Goal: Communication & Community: Answer question/provide support

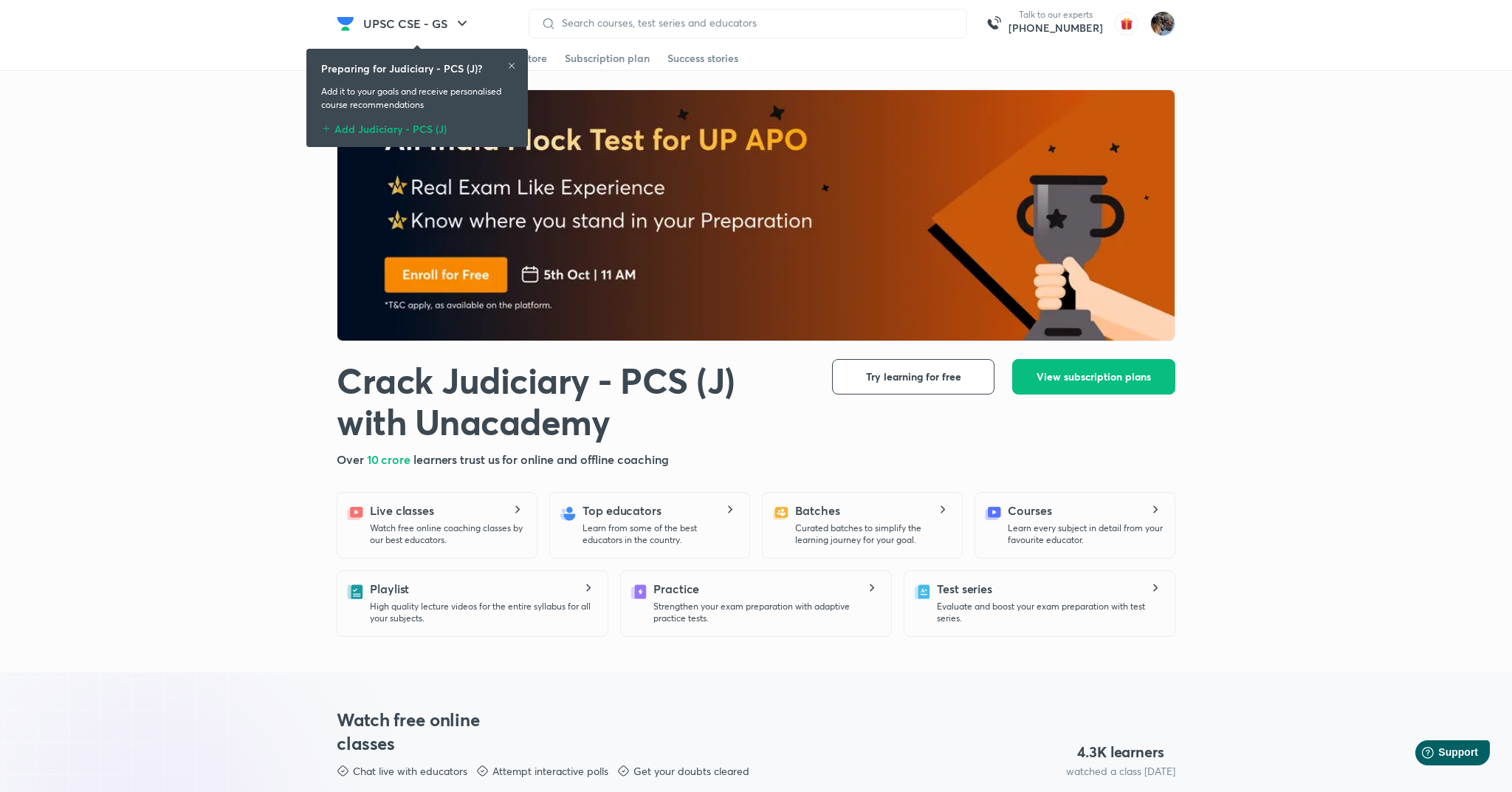
click at [512, 68] on icon at bounding box center [511, 65] width 8 height 8
click at [1167, 27] on img at bounding box center [1163, 23] width 25 height 25
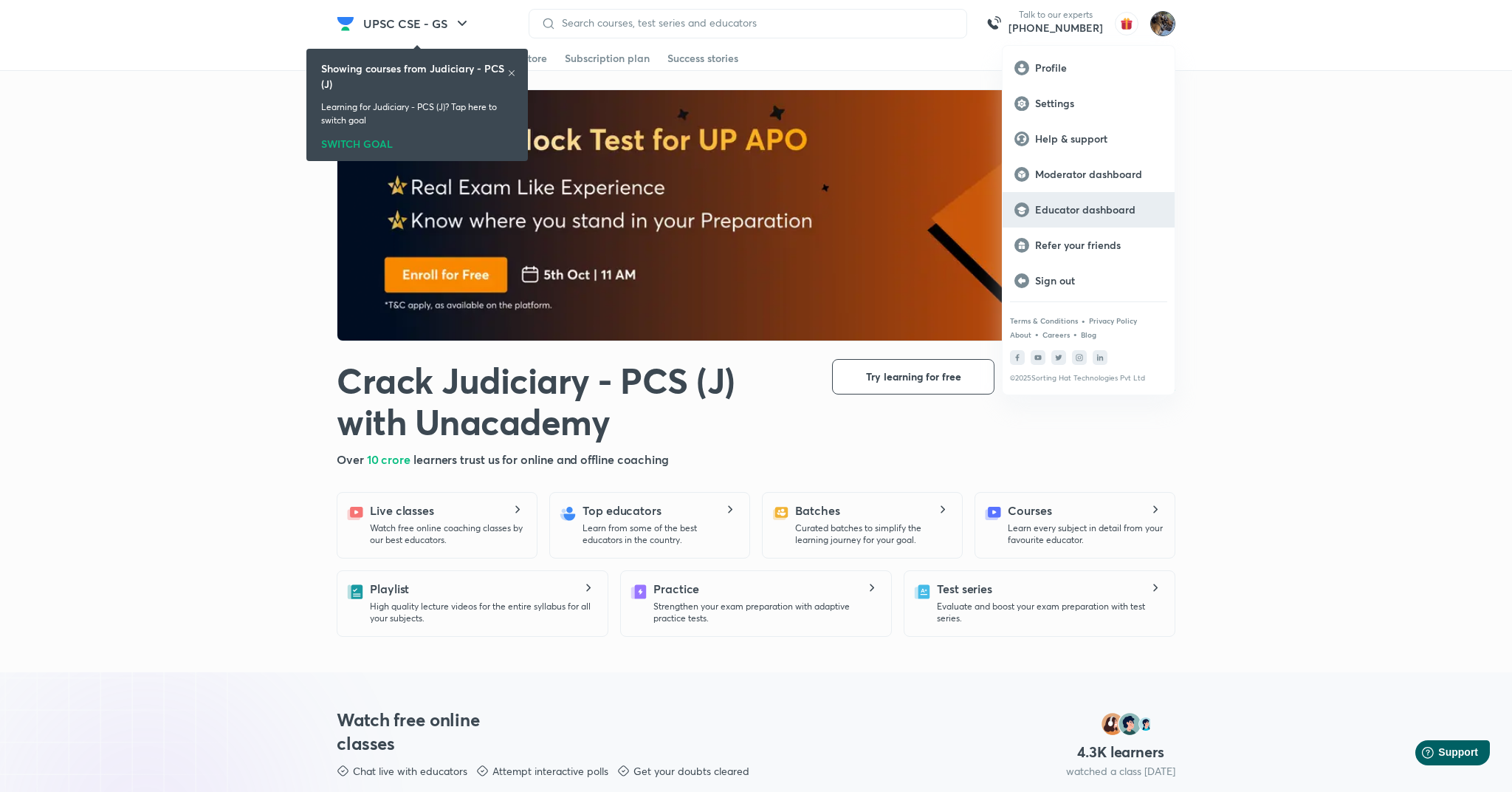
click at [1083, 206] on p "Educator dashboard" at bounding box center [1099, 210] width 128 height 13
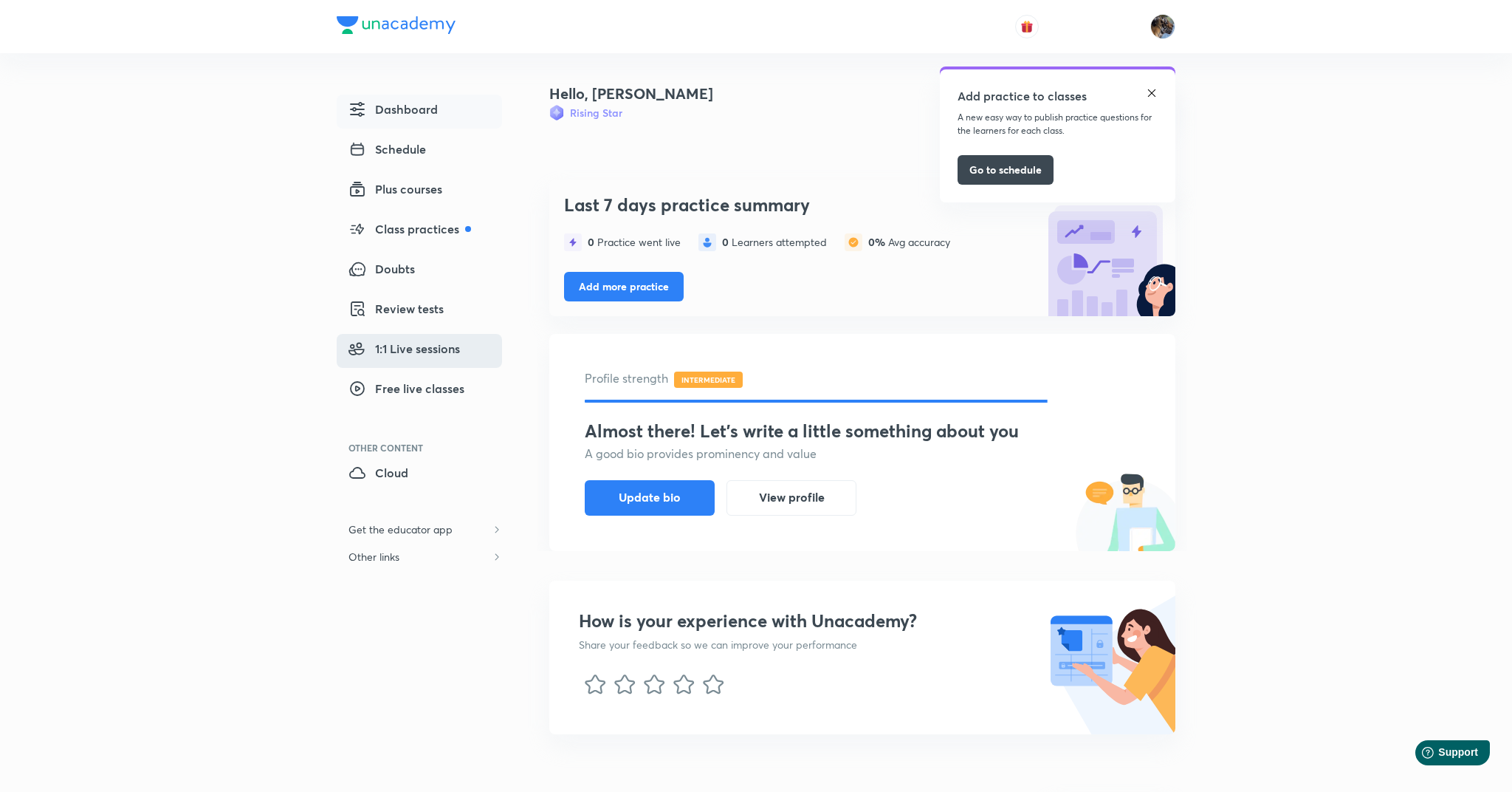
click at [385, 349] on span "1:1 Live sessions" at bounding box center [404, 349] width 112 height 18
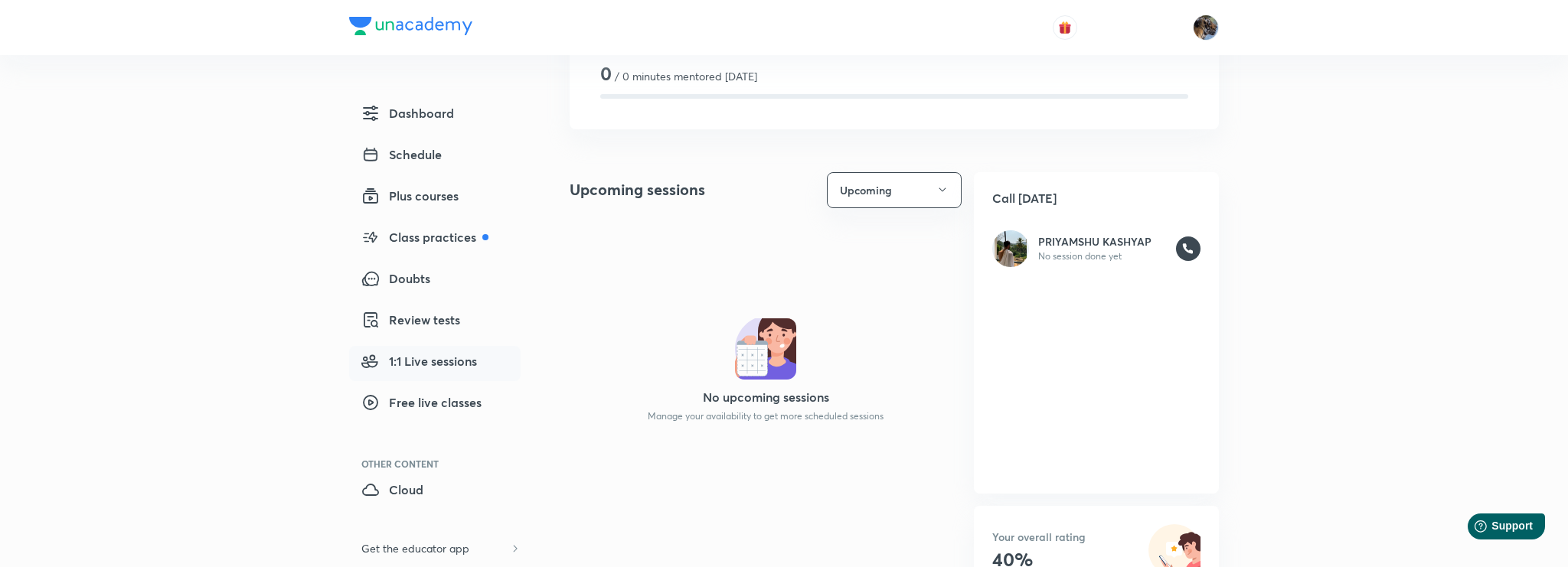
scroll to position [110, 0]
click at [892, 187] on button "Upcoming" at bounding box center [894, 188] width 134 height 36
click at [840, 274] on li "Past" at bounding box center [894, 263] width 133 height 28
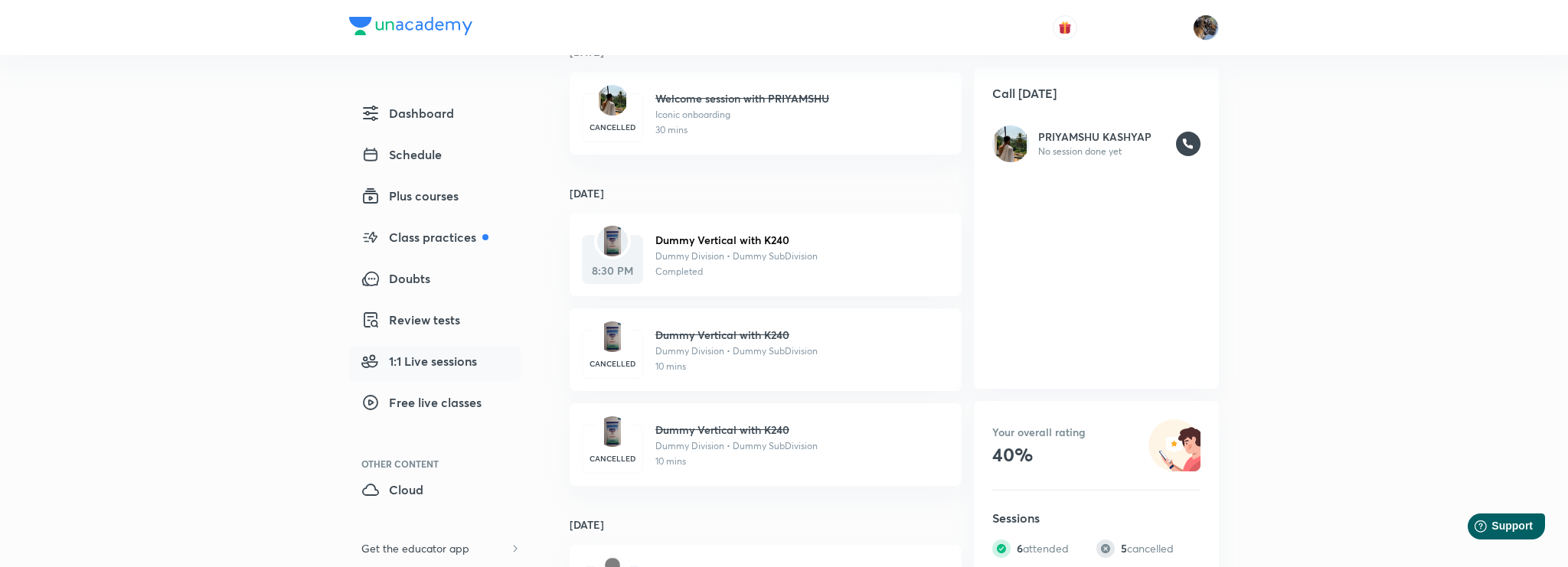
scroll to position [588, 0]
click at [687, 259] on p "Dummy Division • Dummy SubDivision" at bounding box center [796, 255] width 281 height 14
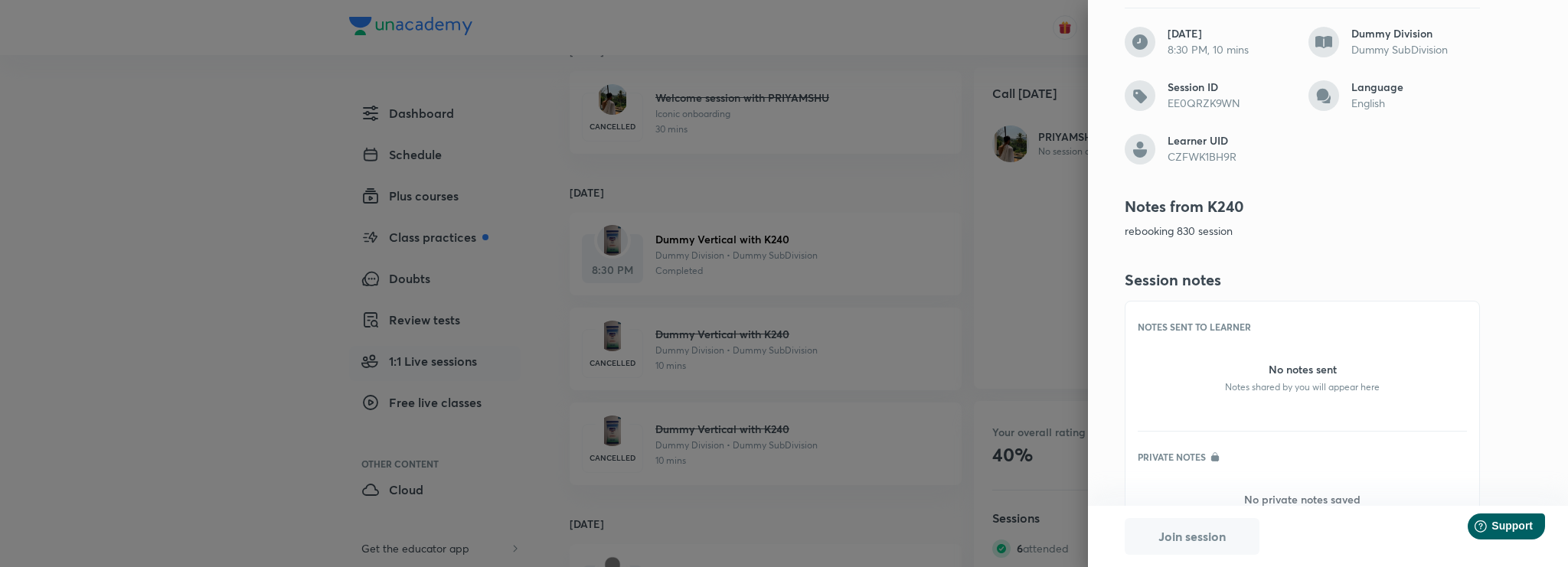
scroll to position [140, 0]
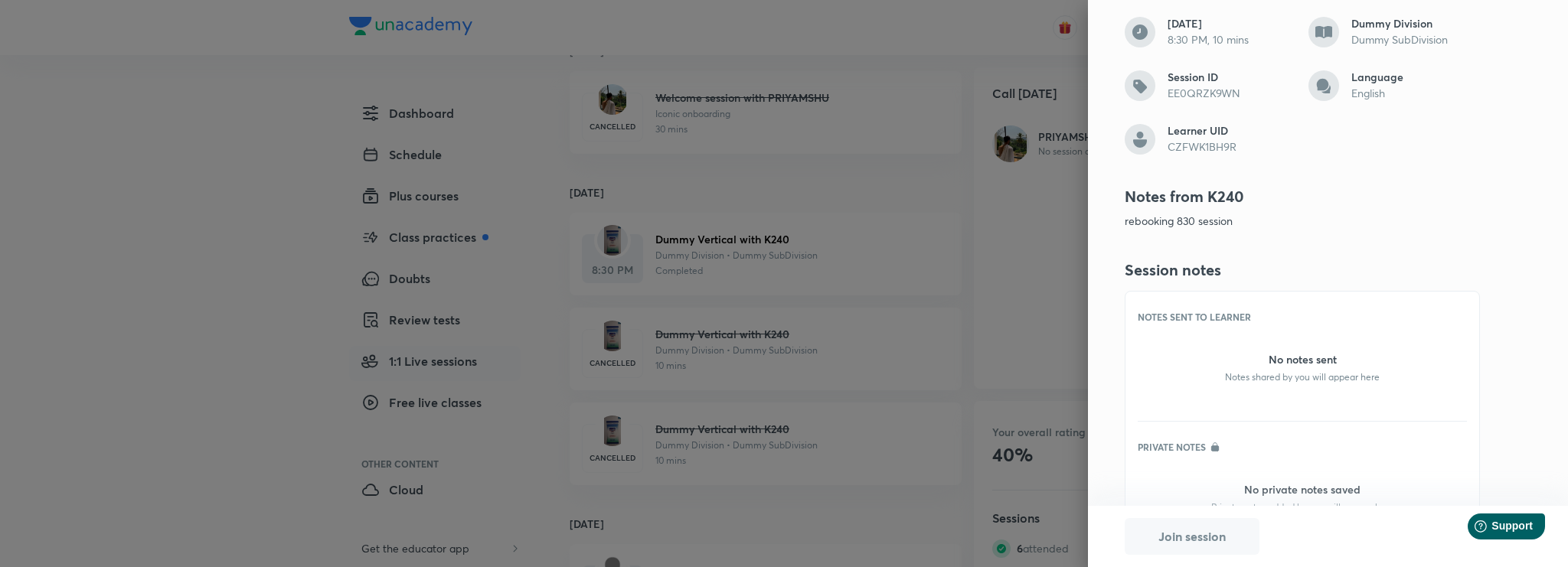
click at [1260, 360] on p "No notes sent" at bounding box center [1302, 359] width 329 height 17
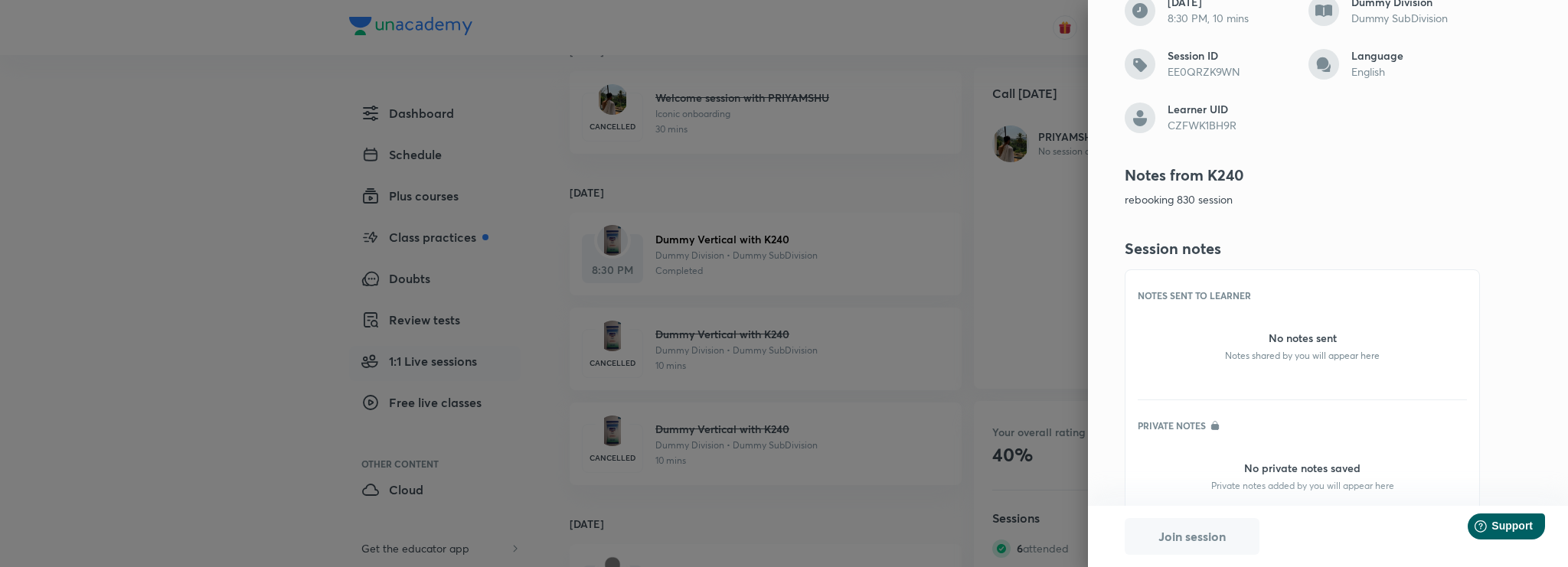
scroll to position [148, 0]
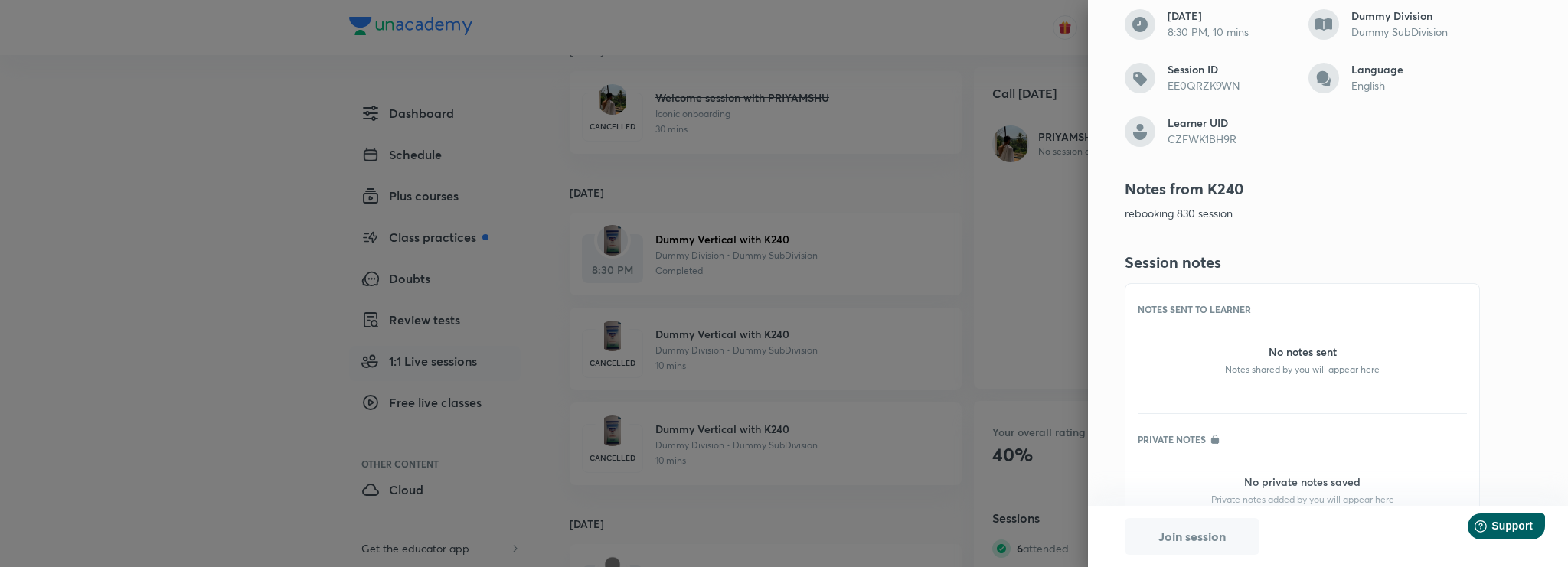
click at [769, 342] on div at bounding box center [784, 284] width 1568 height 567
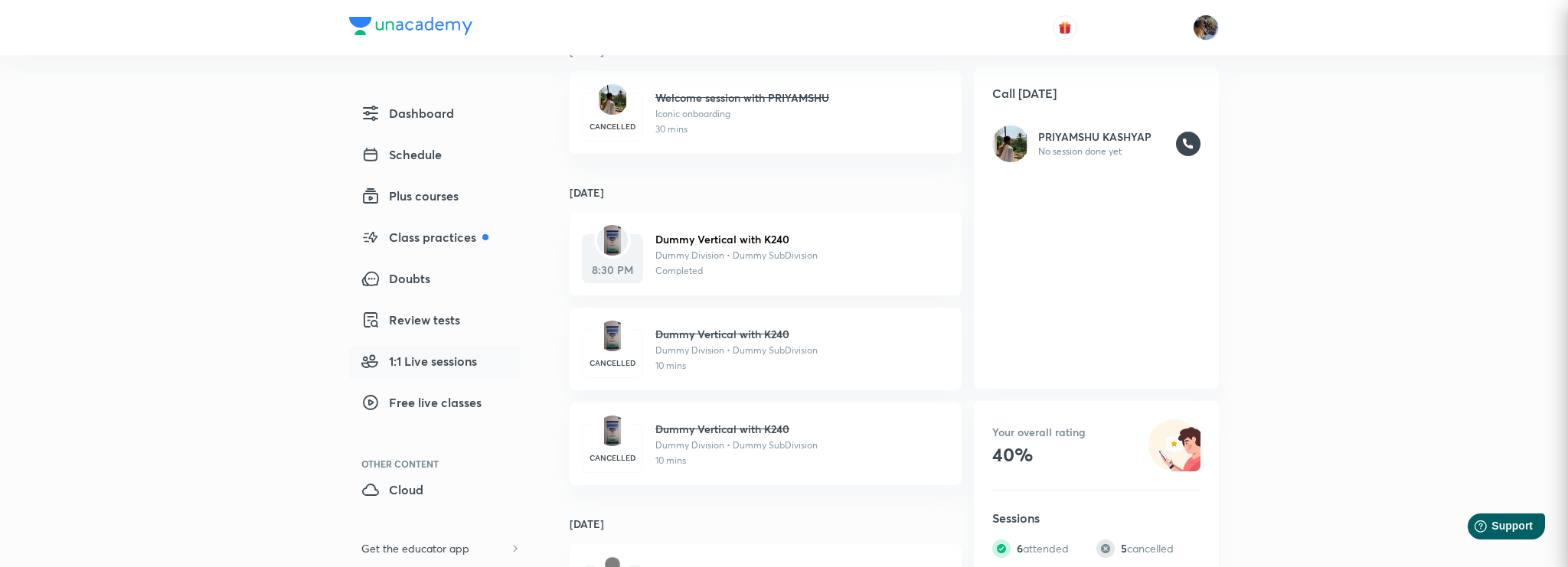
scroll to position [0, 0]
click at [737, 256] on p "Dummy Division • Dummy SubDivision" at bounding box center [796, 255] width 281 height 14
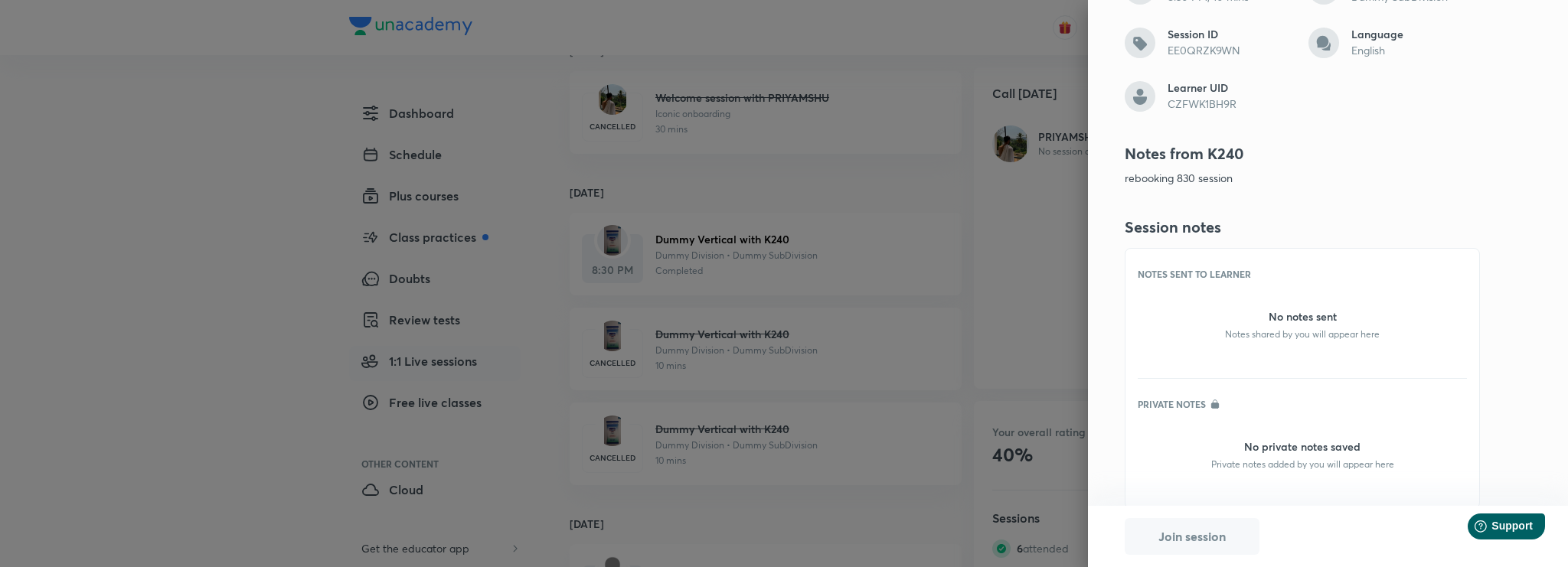
scroll to position [184, 0]
click at [1265, 323] on p "No notes sent" at bounding box center [1302, 316] width 329 height 17
click at [753, 289] on div at bounding box center [784, 284] width 1568 height 567
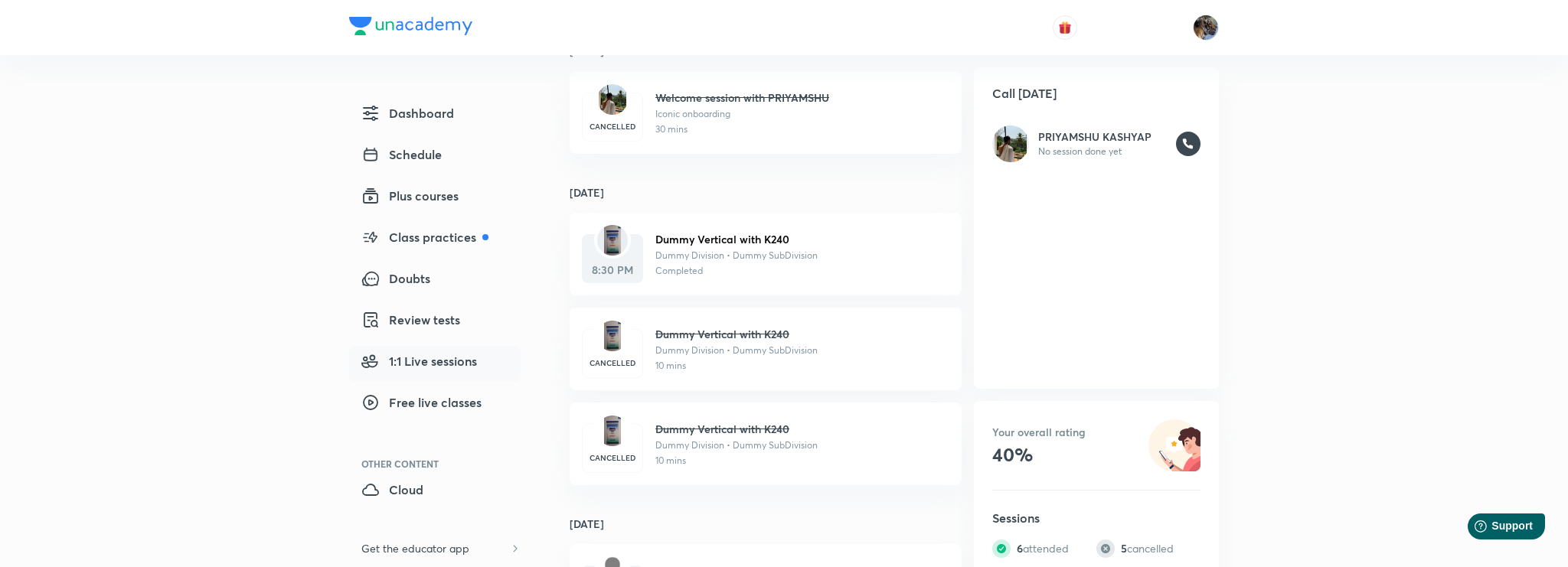
scroll to position [0, 0]
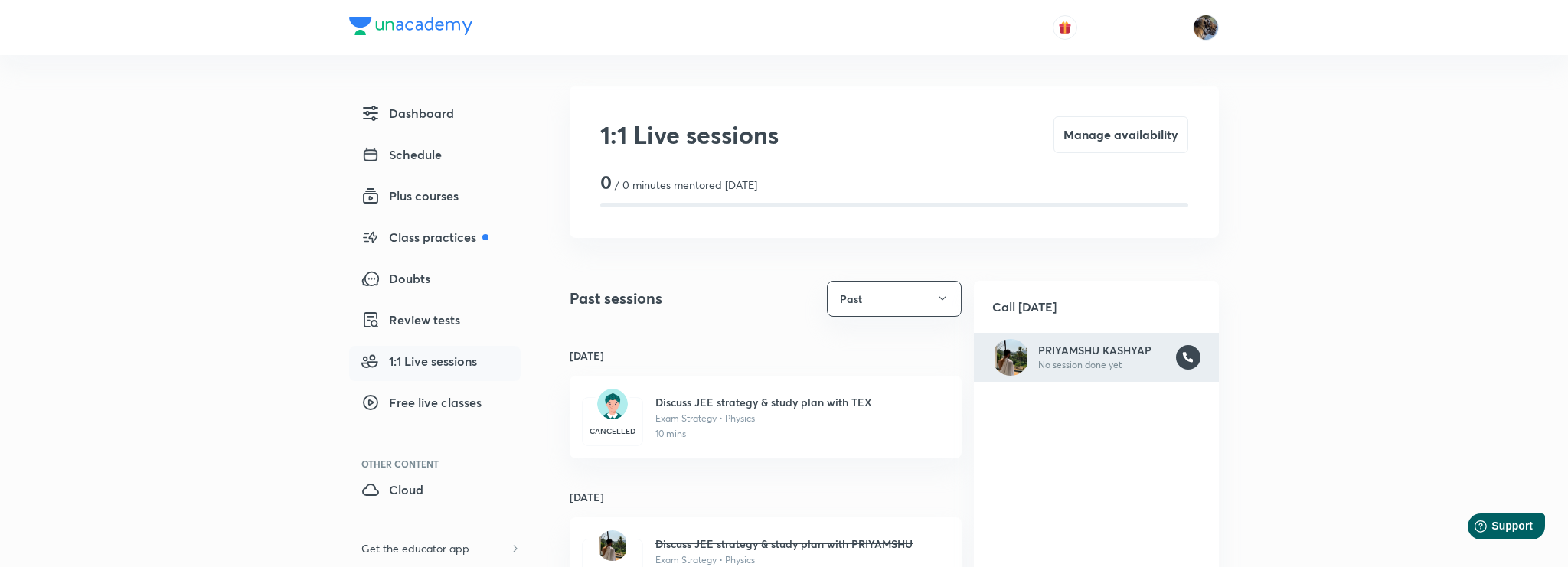
click at [1031, 346] on div "PRIYAMSHU KASHYAP No session done yet" at bounding box center [1097, 358] width 208 height 37
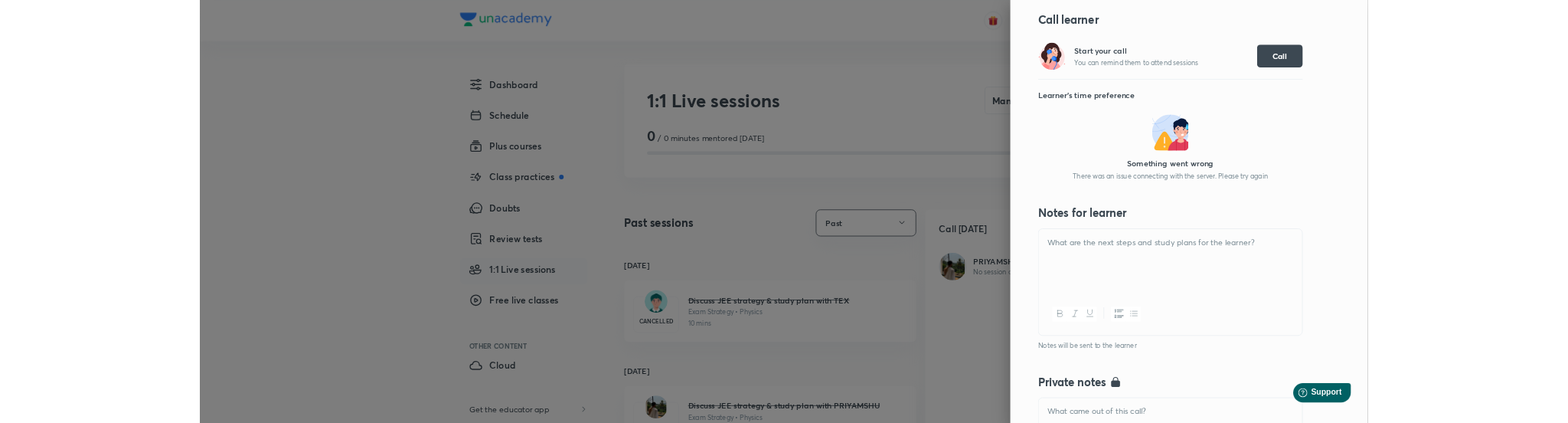
scroll to position [133, 0]
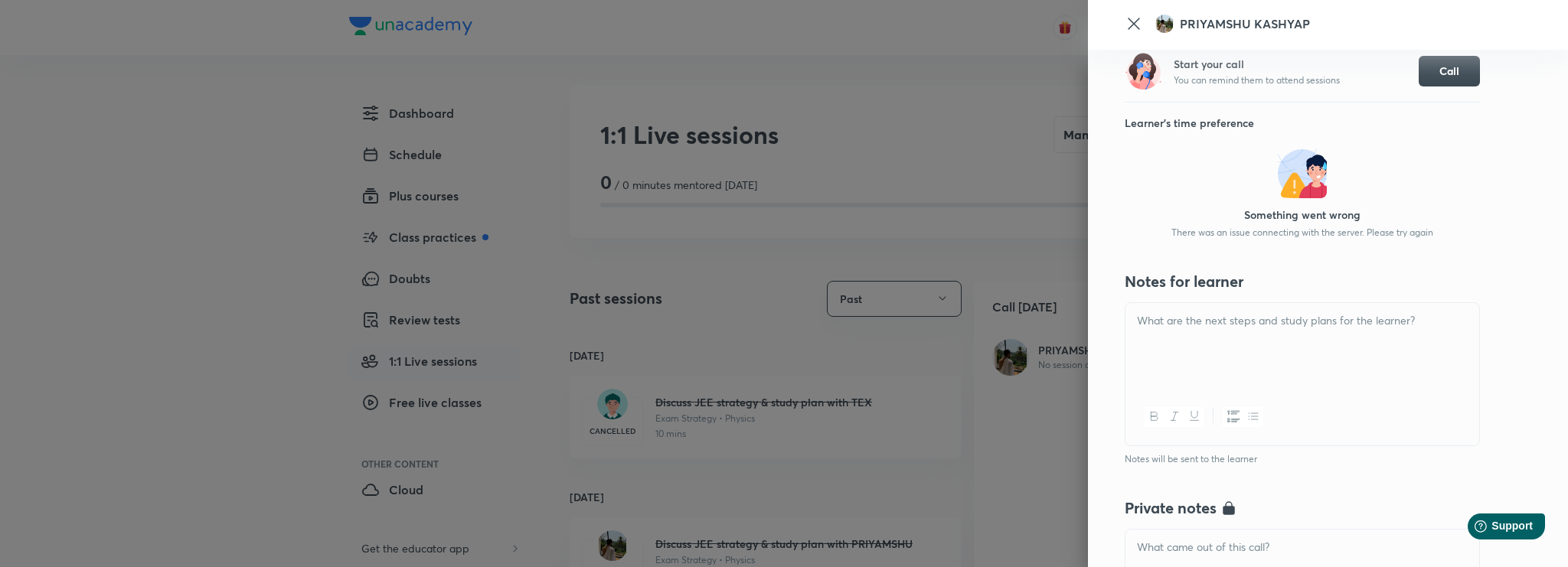
click at [1233, 368] on div at bounding box center [1301, 346] width 354 height 86
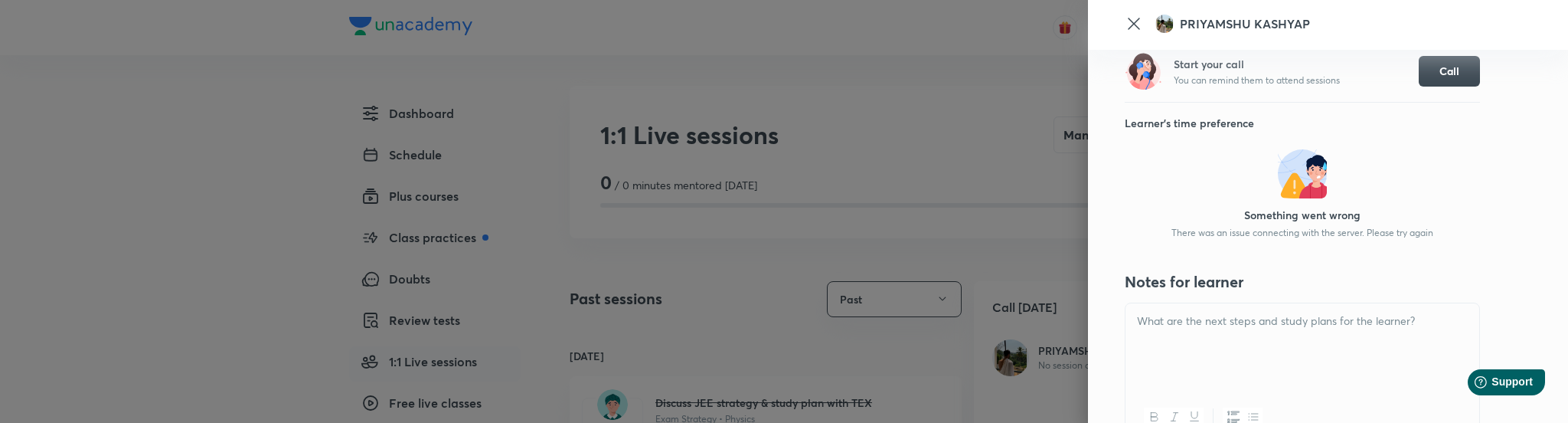
click at [1230, 324] on p at bounding box center [1302, 322] width 331 height 18
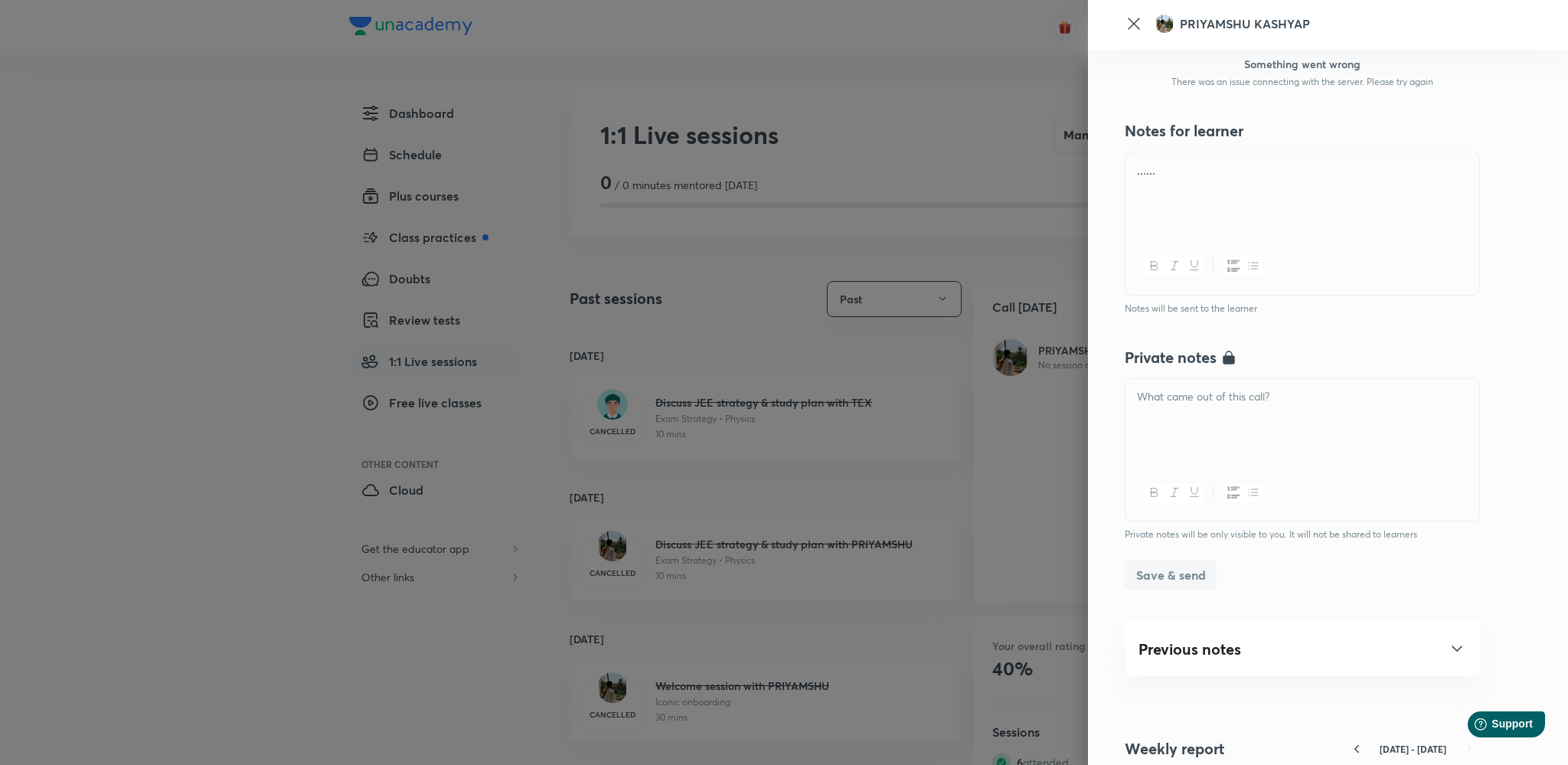
scroll to position [266, 0]
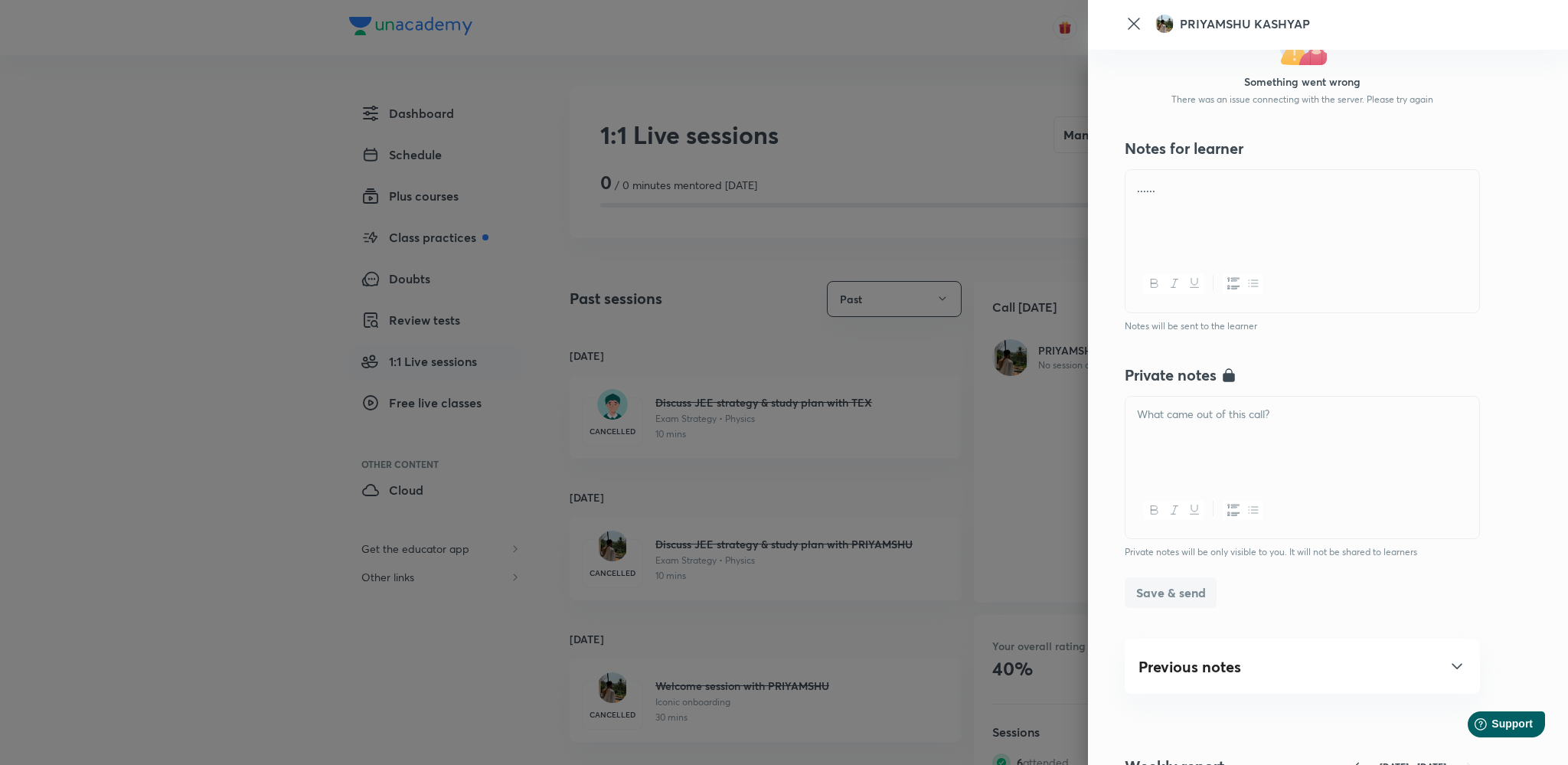
click at [1221, 207] on div "......" at bounding box center [1301, 212] width 354 height 86
click at [1188, 472] on div at bounding box center [1301, 440] width 354 height 86
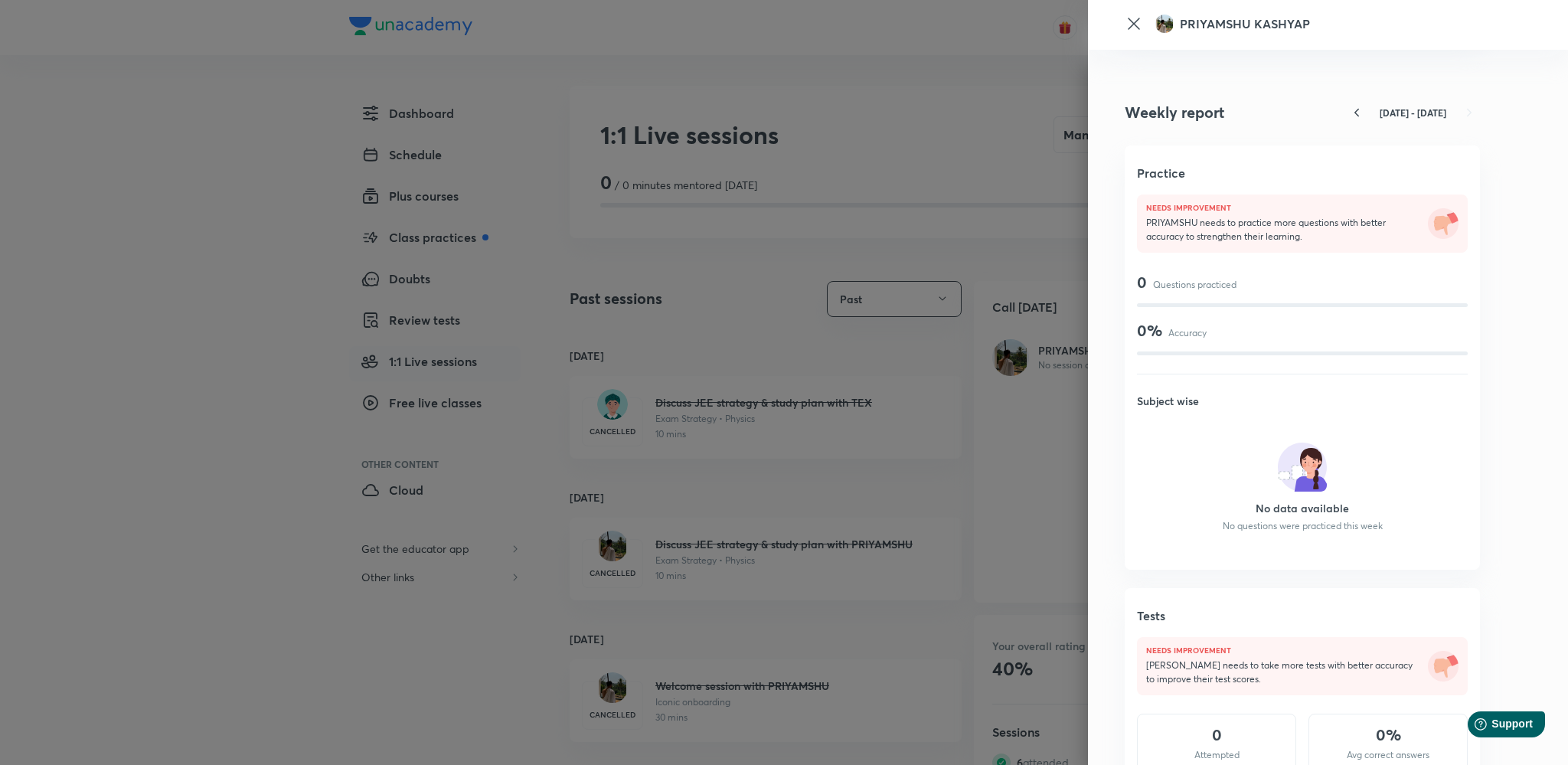
scroll to position [0, 0]
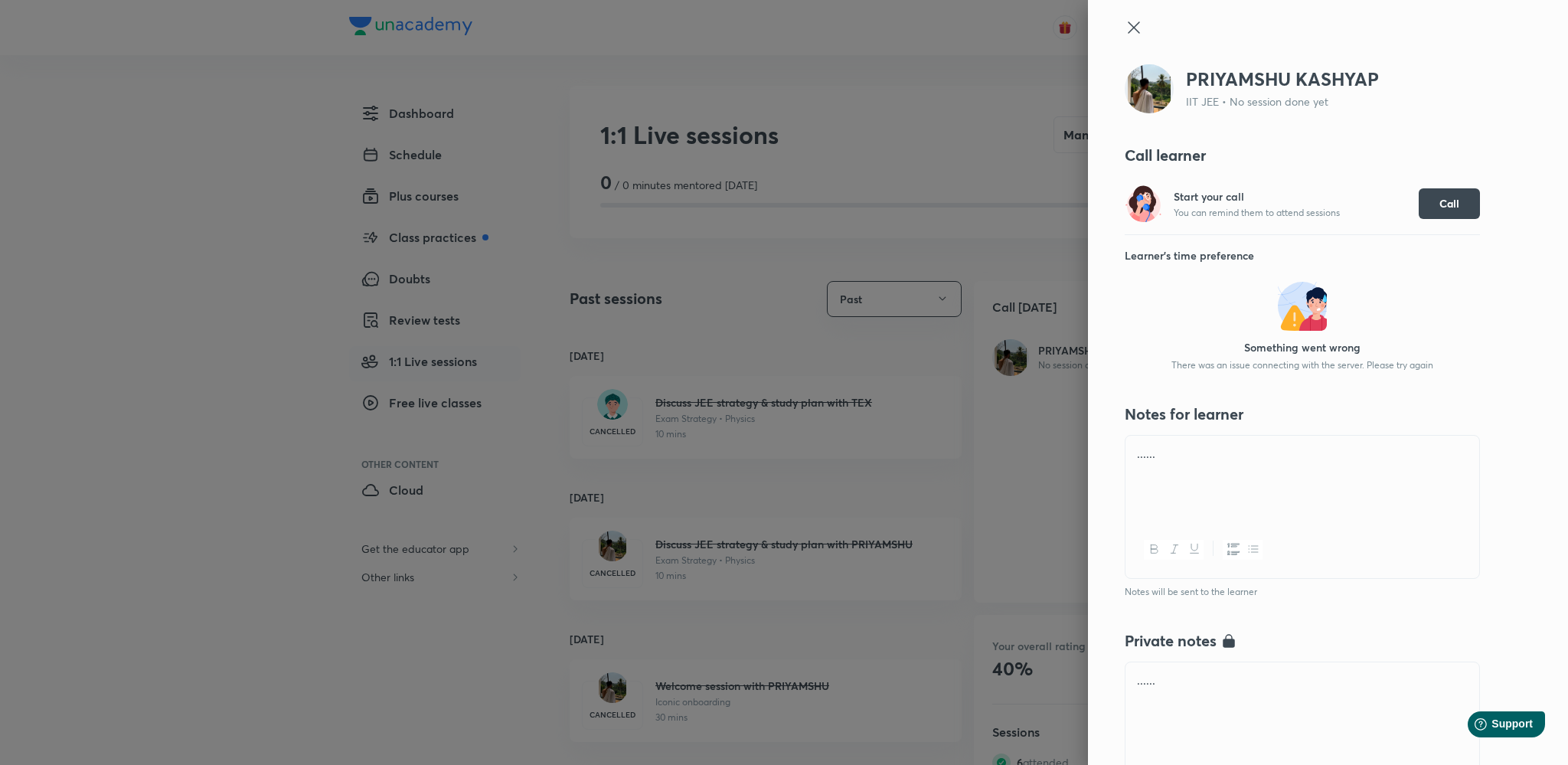
click at [1194, 512] on div "......" at bounding box center [1301, 478] width 354 height 86
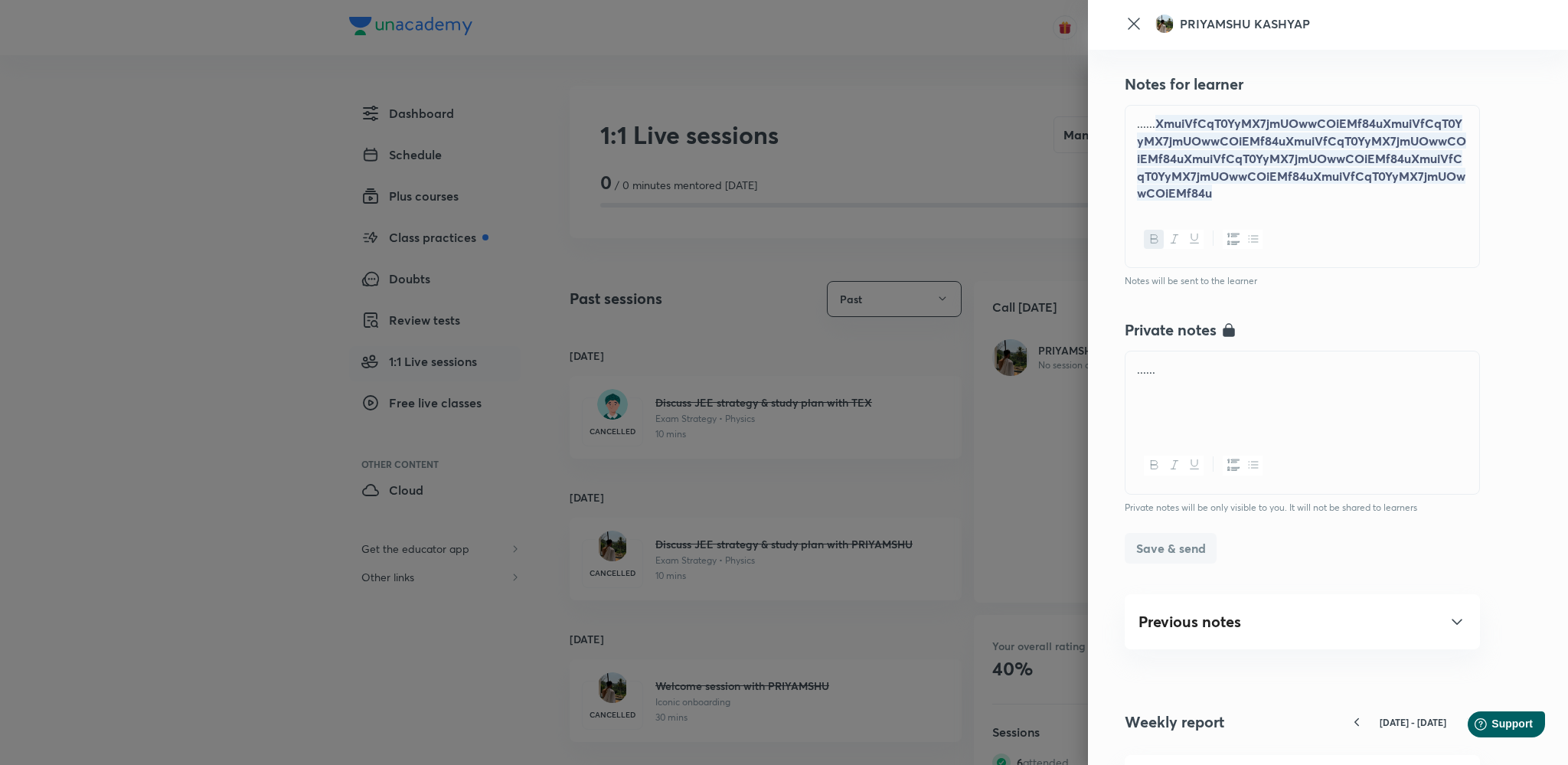
scroll to position [332, 0]
click at [1187, 402] on div "......" at bounding box center [1301, 392] width 354 height 86
click at [1240, 200] on p "...... XmuiVfCqT0YyMX7jmUOwwCOiEMf84uXmuiVfCqT0YyMX7jmUOwwCOiEMf84uXmuiVfCqT0Yy…" at bounding box center [1302, 157] width 331 height 88
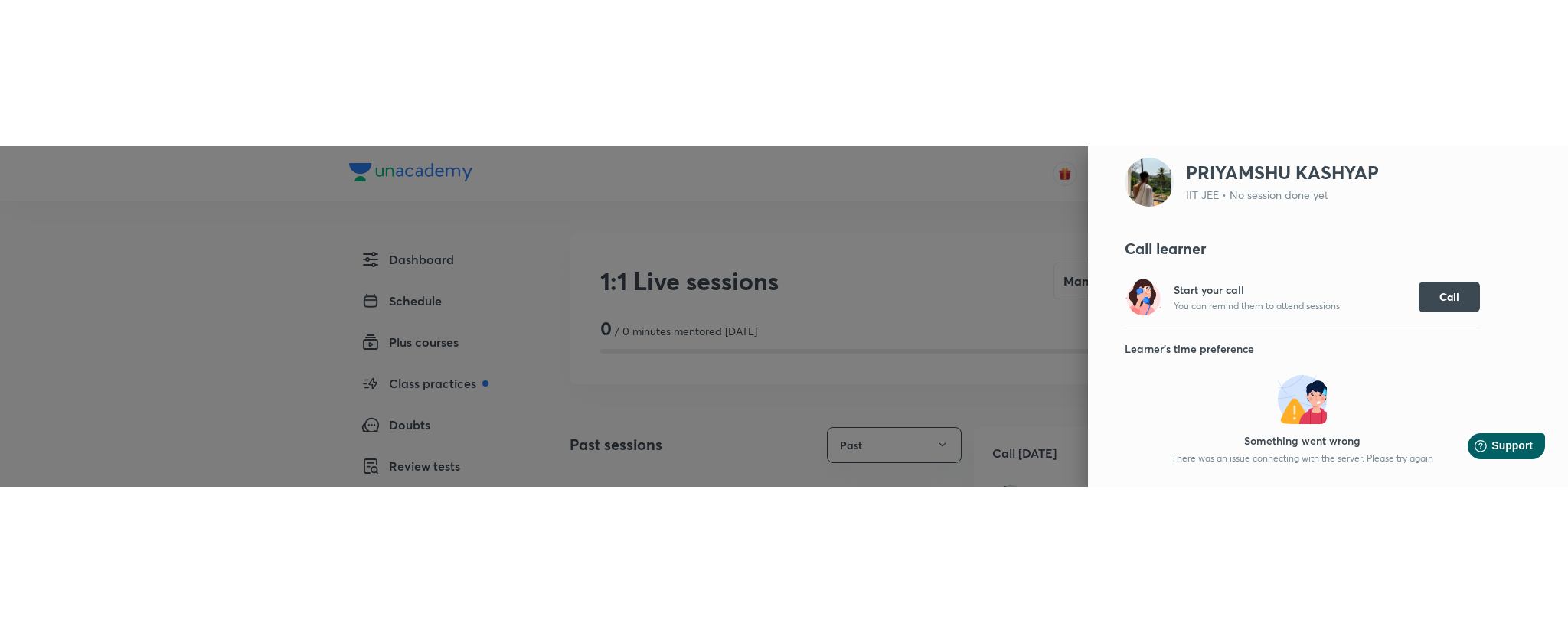
scroll to position [56, 0]
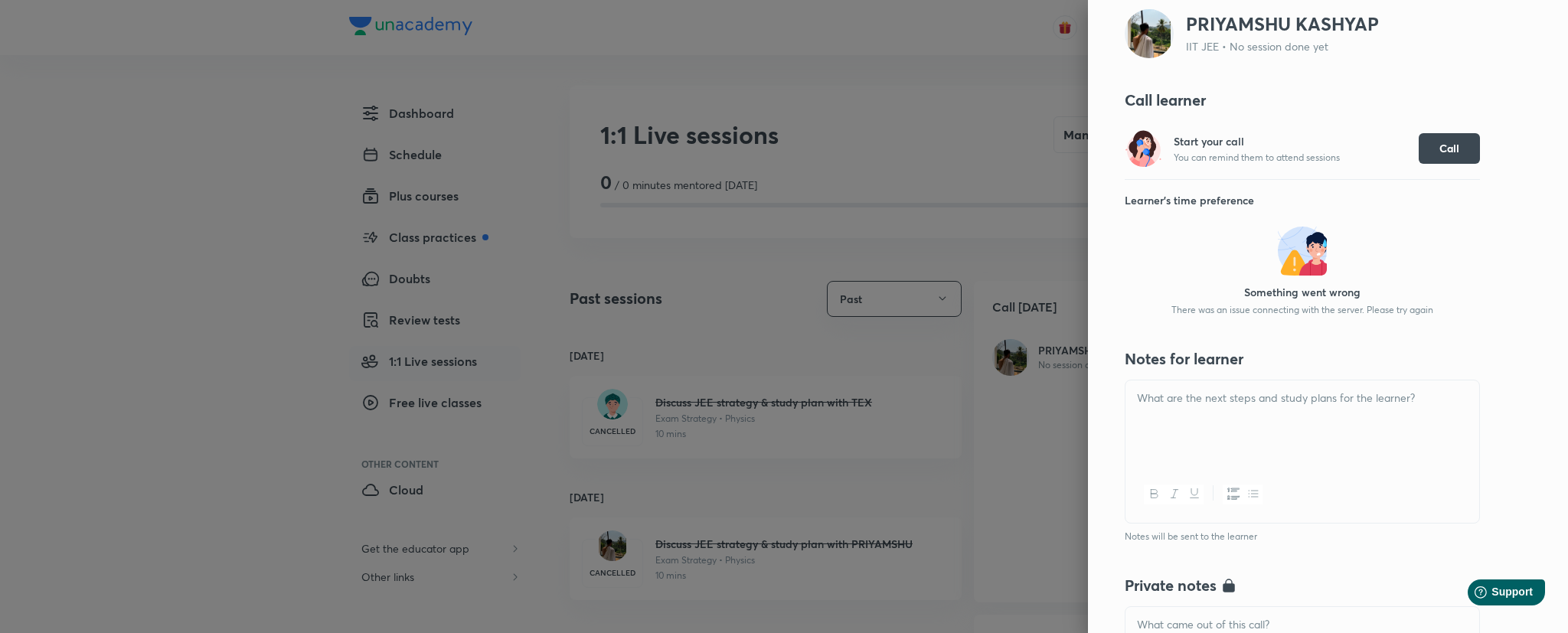
click at [790, 528] on div at bounding box center [784, 316] width 1568 height 633
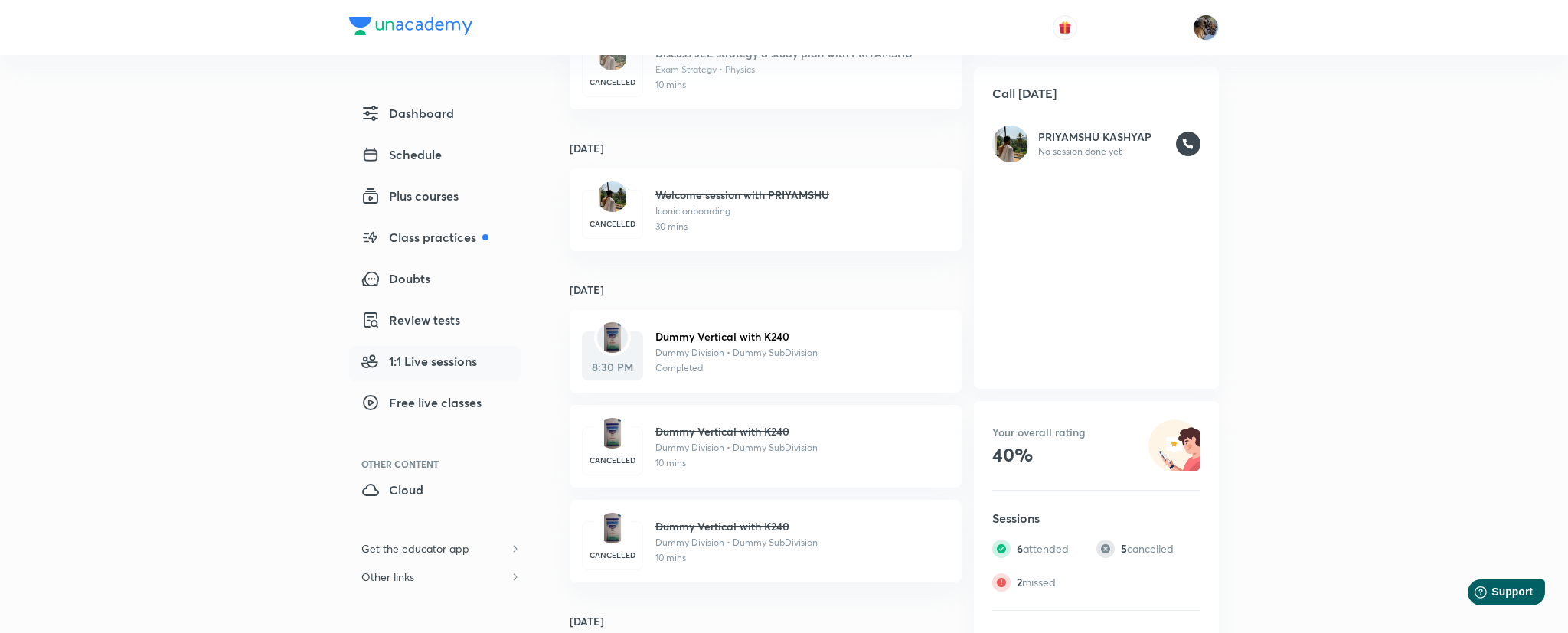
scroll to position [493, 0]
click at [744, 356] on p "Dummy Division • Dummy SubDivision" at bounding box center [796, 351] width 281 height 14
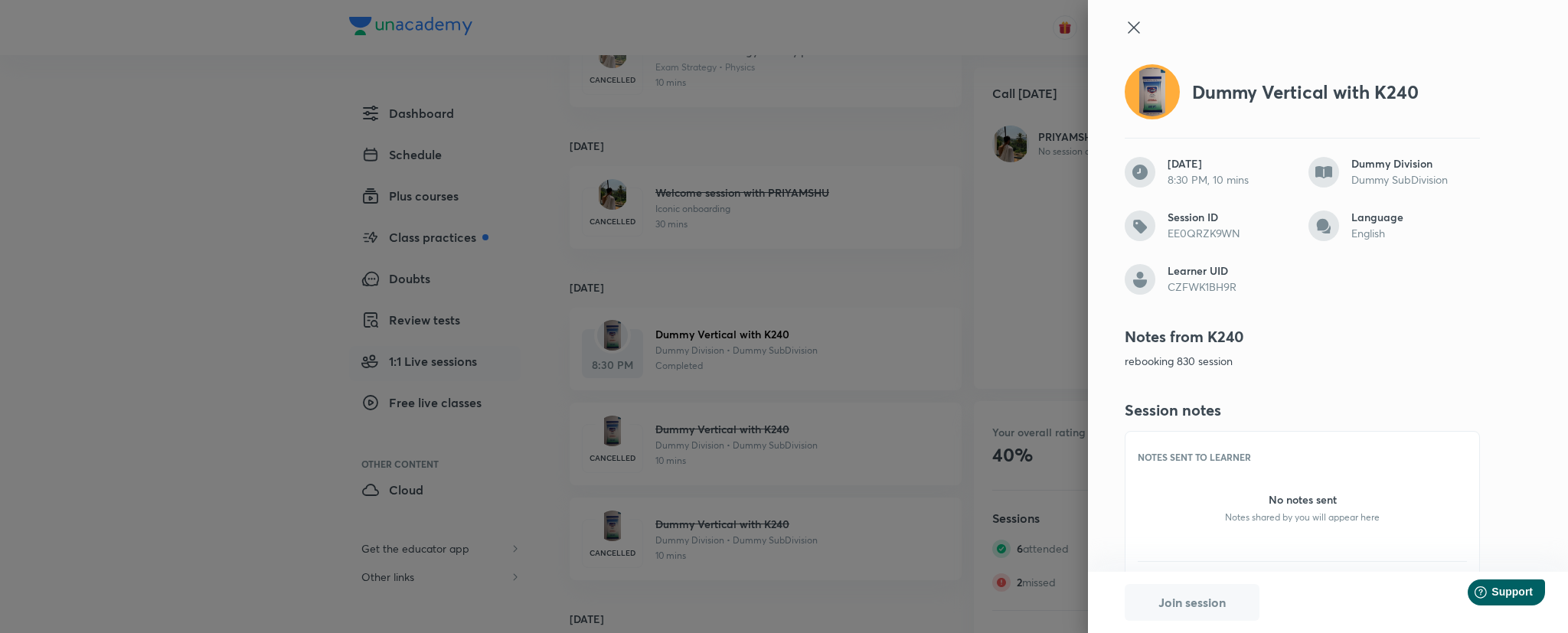
click at [965, 277] on div at bounding box center [784, 316] width 1568 height 633
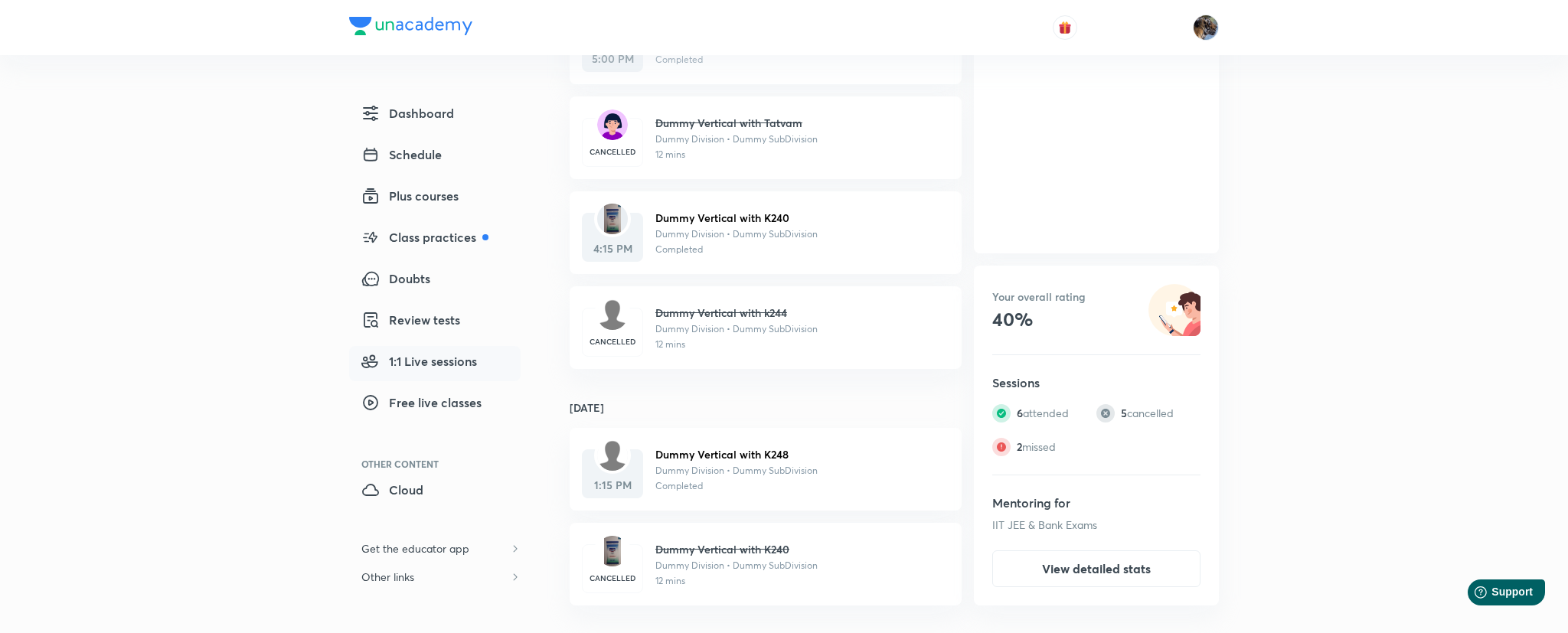
scroll to position [0, 0]
